Goal: Navigation & Orientation: Find specific page/section

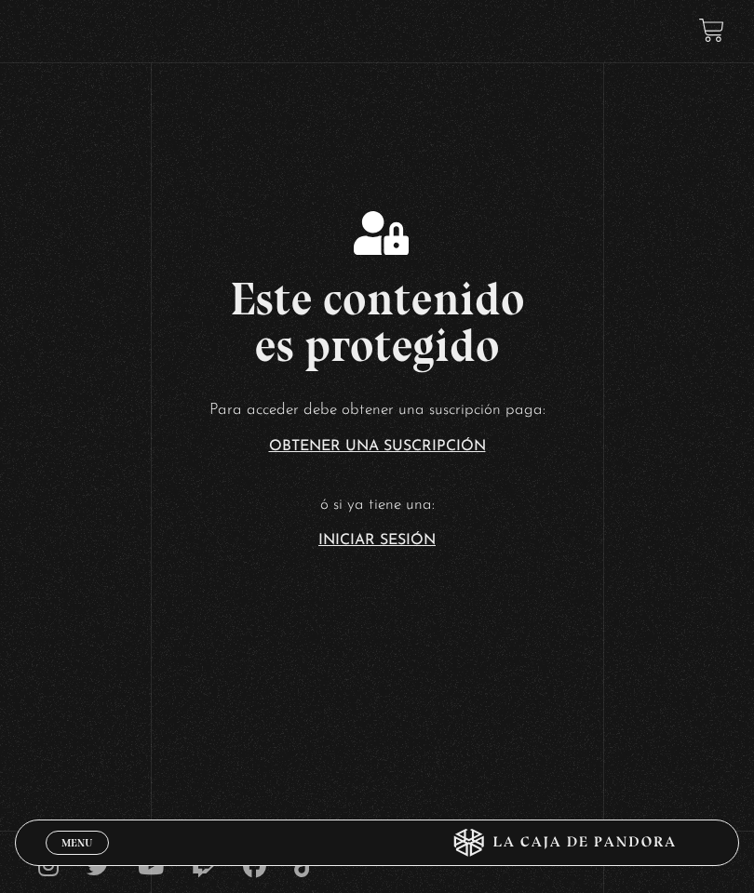
click at [415, 548] on link "Iniciar Sesión" at bounding box center [376, 540] width 117 height 15
click at [427, 548] on link "Iniciar Sesión" at bounding box center [376, 540] width 117 height 15
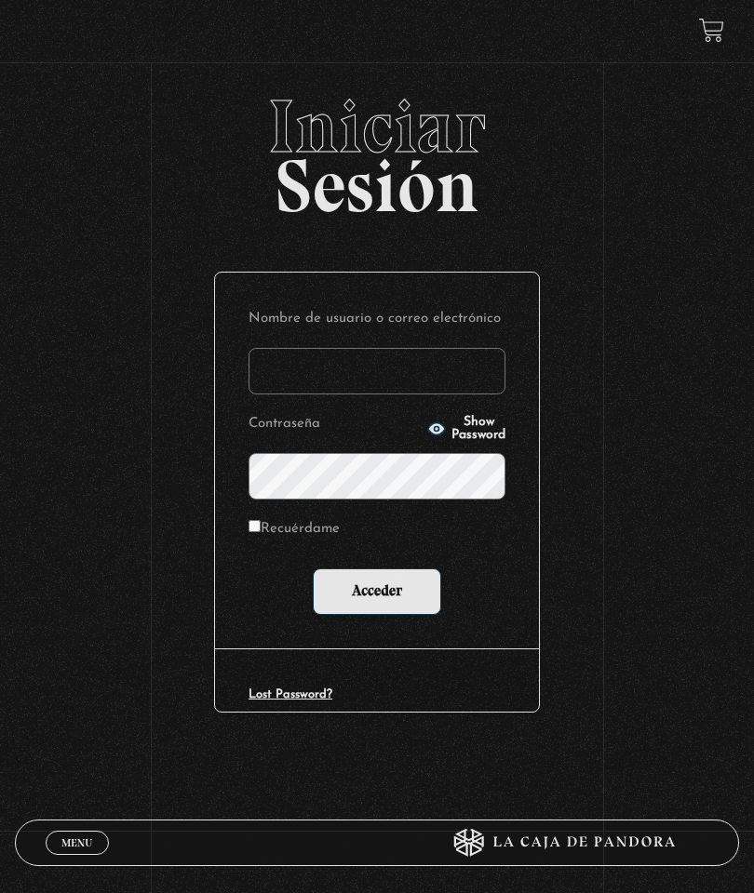
type input "[EMAIL_ADDRESS][DOMAIN_NAME]"
click at [394, 607] on input "Acceder" at bounding box center [377, 592] width 128 height 47
